Goal: Task Accomplishment & Management: Manage account settings

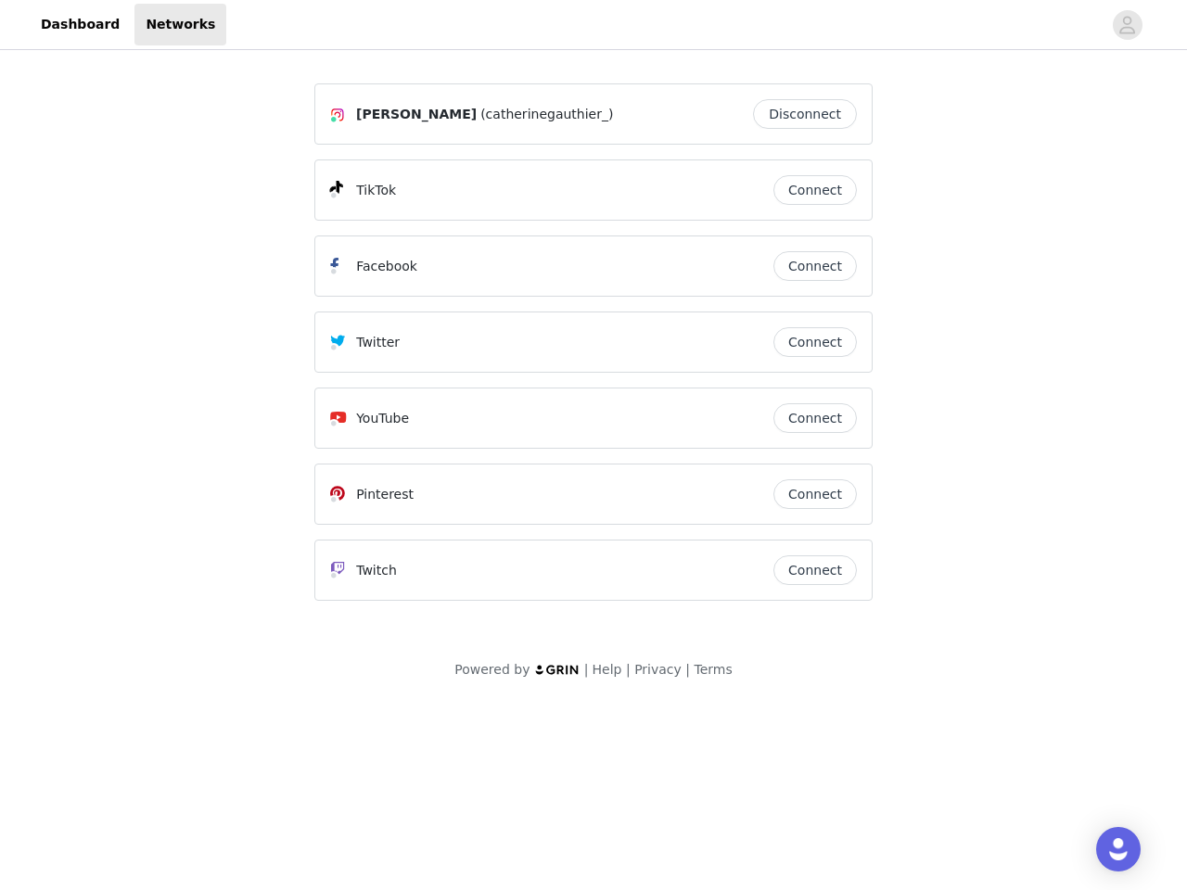
click at [594, 351] on div "Twitter" at bounding box center [551, 342] width 443 height 22
click at [594, 25] on div at bounding box center [664, 25] width 876 height 42
click at [1128, 25] on icon "avatar" at bounding box center [1128, 25] width 18 height 30
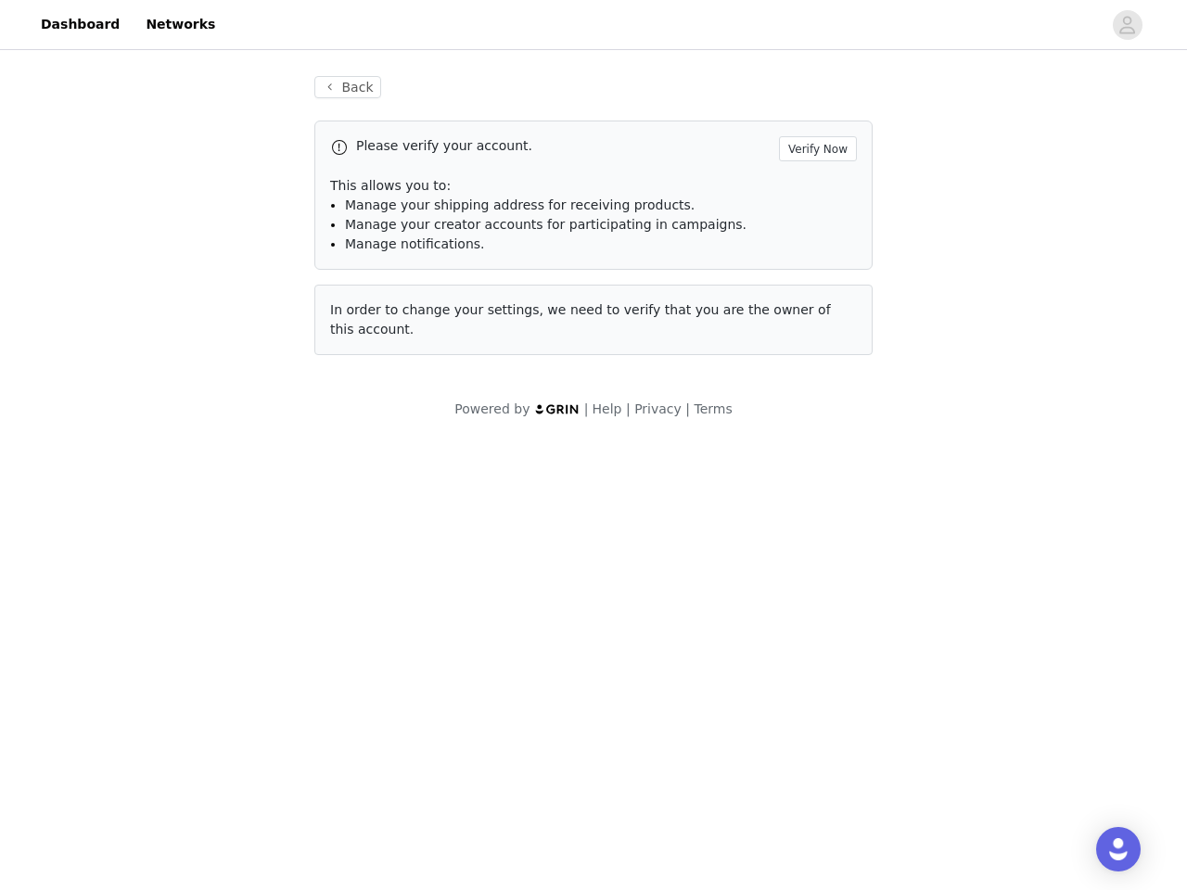
click at [815, 190] on p "This allows you to:" at bounding box center [593, 185] width 527 height 19
click at [815, 266] on div "Please verify your account. Verify Now This allows you to: Manage your shipping…" at bounding box center [593, 195] width 558 height 149
click at [815, 342] on div "Back Please verify your account. Verify Now This allows you to: Manage your shi…" at bounding box center [593, 216] width 603 height 324
click at [815, 418] on div "Powered by | Help | Privacy | Terms" at bounding box center [593, 421] width 1187 height 42
click at [815, 494] on body "Dashboard Networks Back Please verify your account. Verify Now This allows you …" at bounding box center [593, 445] width 1187 height 890
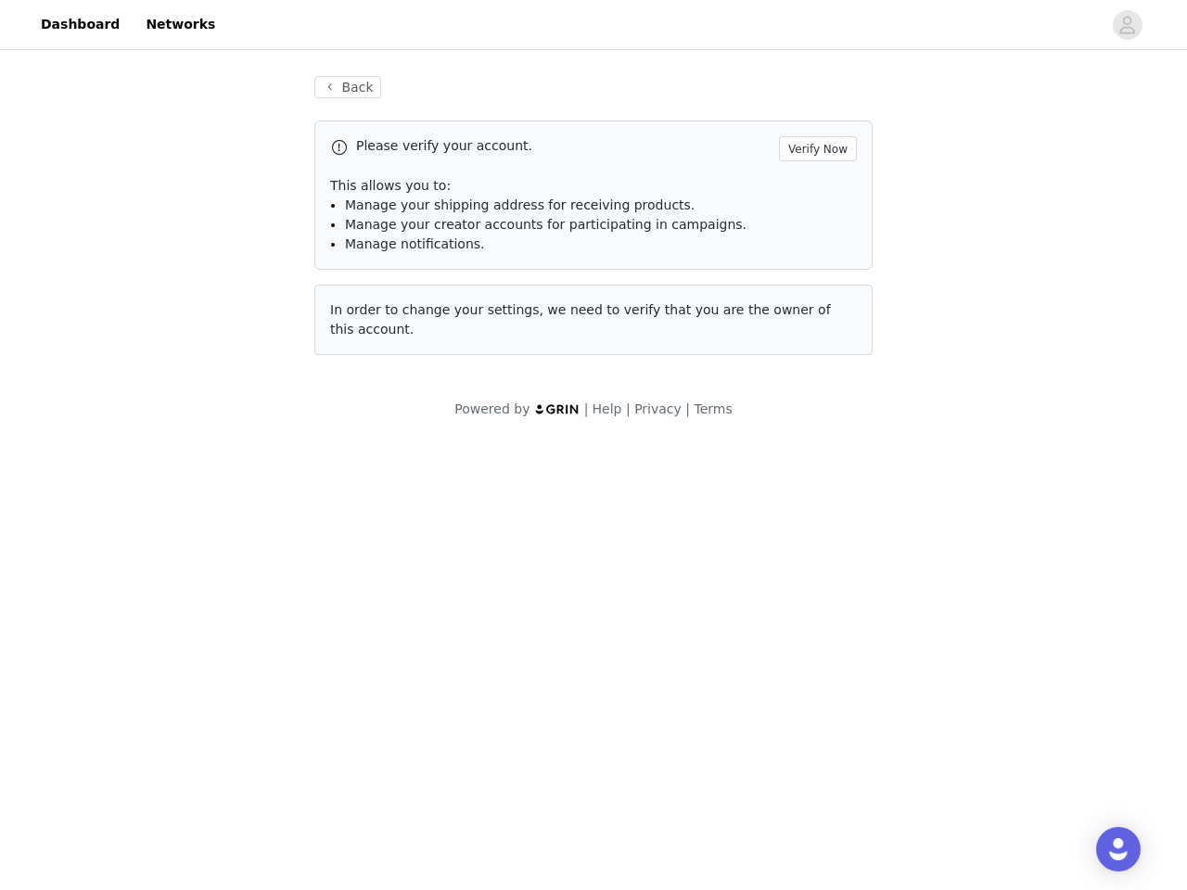
click at [815, 570] on body "Dashboard Networks Back Please verify your account. Verify Now This allows you …" at bounding box center [593, 445] width 1187 height 890
